Goal: Obtain resource: Download file/media

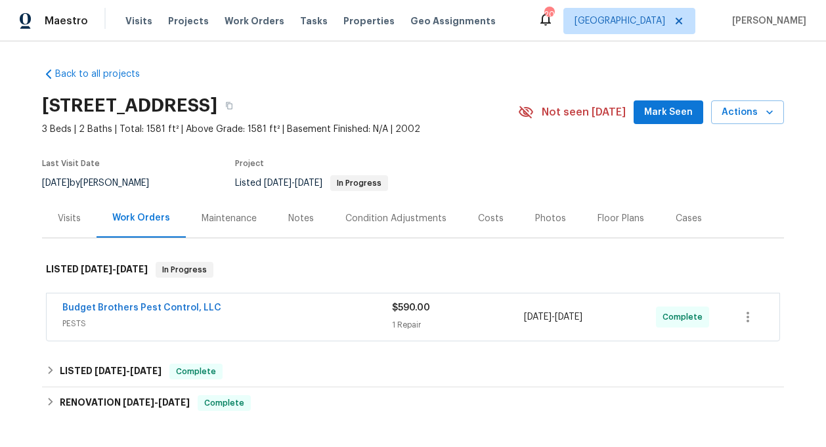
click at [448, 110] on div "[STREET_ADDRESS]" at bounding box center [280, 106] width 476 height 34
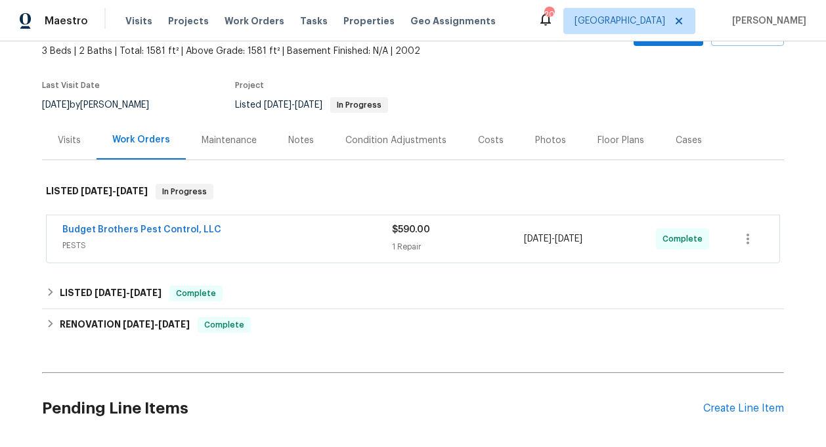
scroll to position [90, 0]
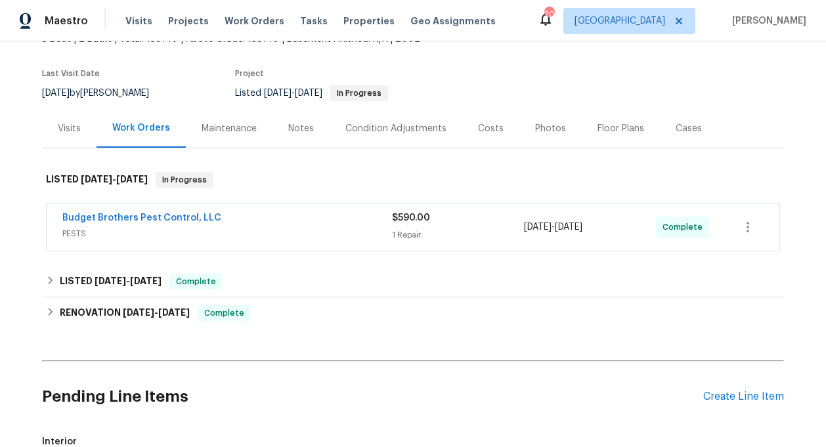
click at [160, 237] on span "PESTS" at bounding box center [227, 233] width 330 height 13
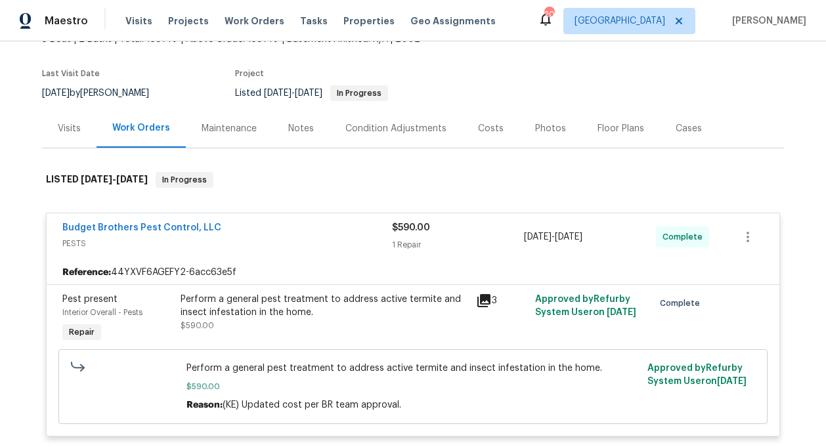
scroll to position [94, 0]
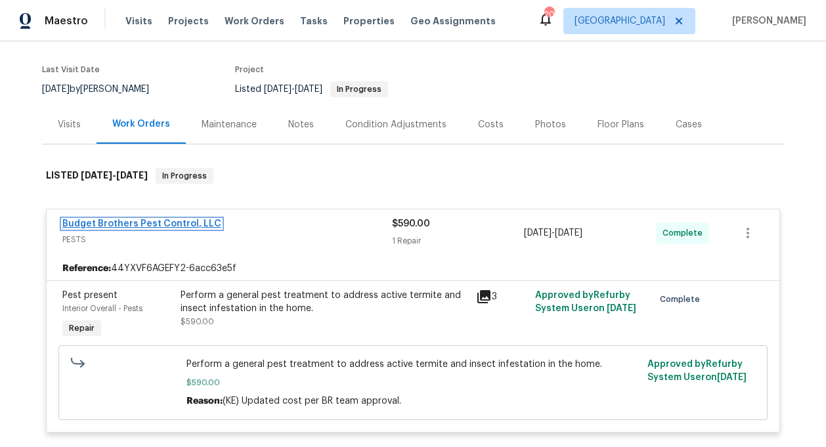
click at [121, 224] on link "Budget Brothers Pest Control, LLC" at bounding box center [141, 223] width 159 height 9
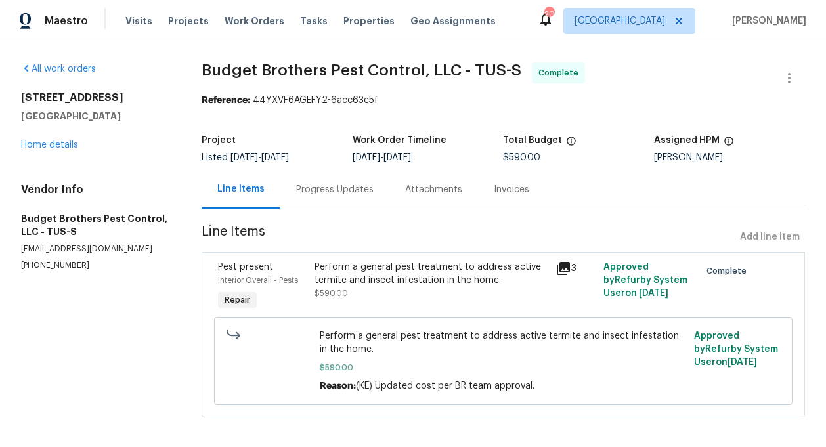
scroll to position [8, 0]
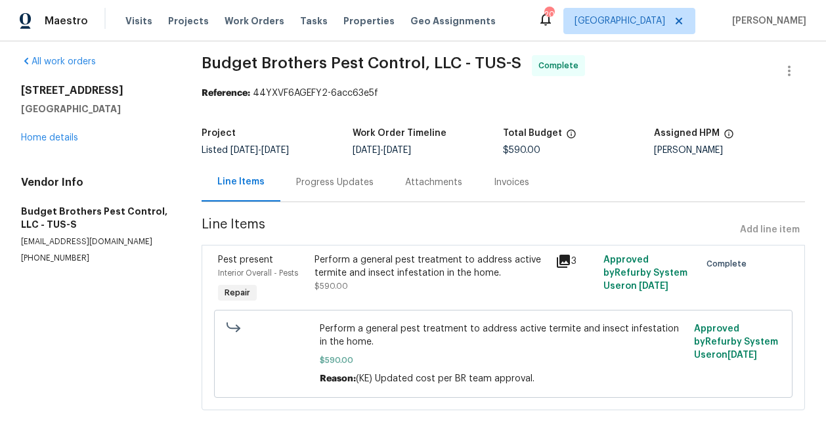
click at [418, 192] on div "Attachments" at bounding box center [433, 182] width 89 height 39
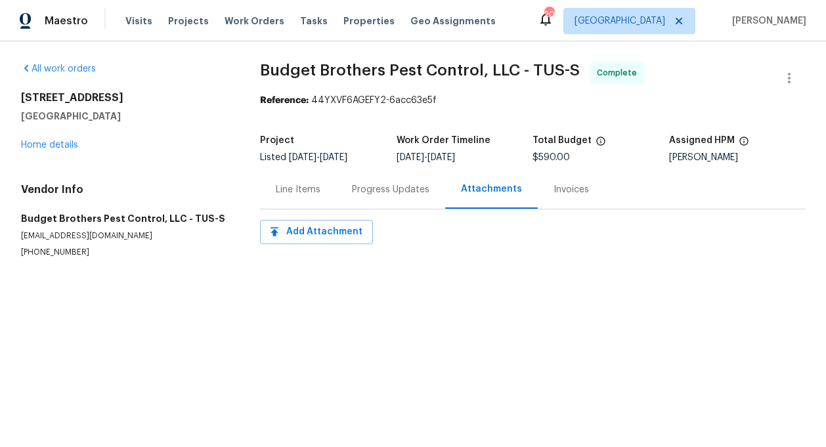
click at [558, 192] on div "Invoices" at bounding box center [570, 189] width 35 height 13
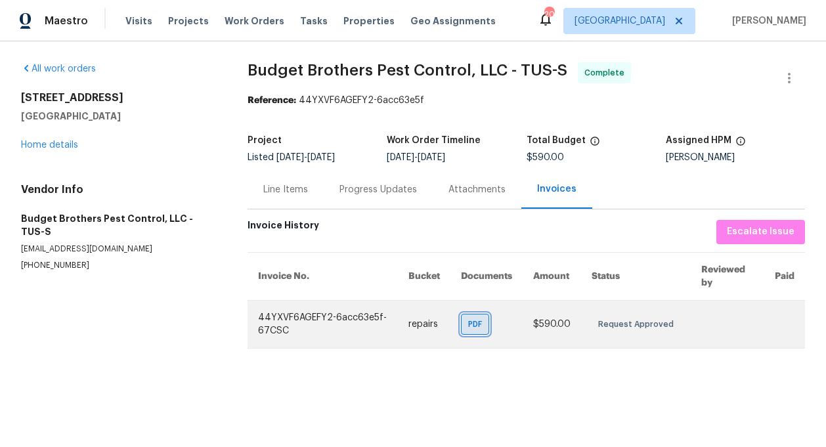
click at [487, 321] on span "PDF" at bounding box center [477, 324] width 19 height 13
